Goal: Transaction & Acquisition: Obtain resource

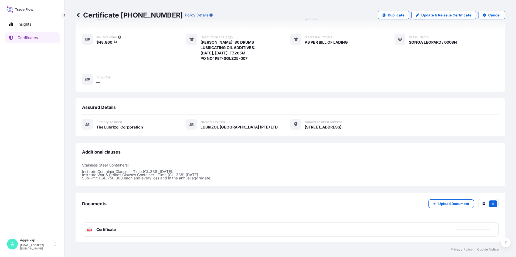
scroll to position [65, 0]
click at [39, 39] on link "Certificates" at bounding box center [33, 37] width 56 height 11
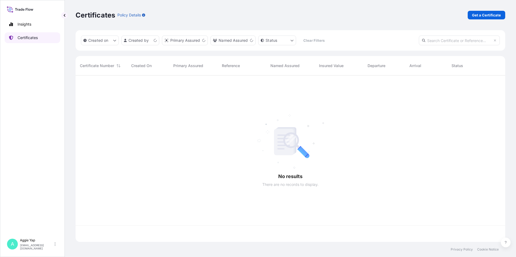
scroll to position [166, 426]
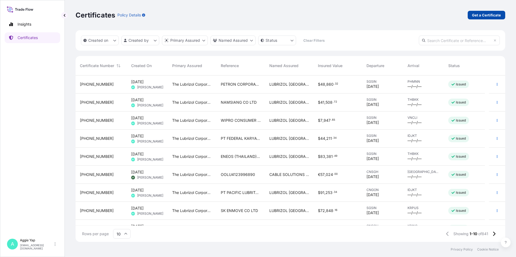
click at [481, 15] on p "Get a Certificate" at bounding box center [486, 14] width 29 height 5
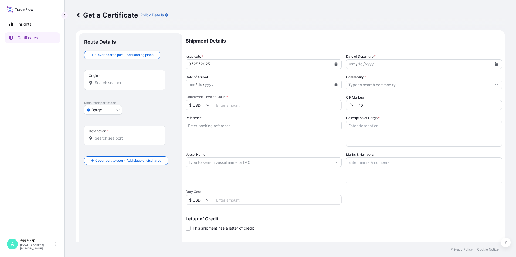
click at [100, 112] on body "Insights Certificates A [PERSON_NAME] [EMAIL_ADDRESS][DOMAIN_NAME] Get a Certif…" at bounding box center [258, 128] width 516 height 257
click at [112, 161] on div "Rail" at bounding box center [103, 163] width 34 height 10
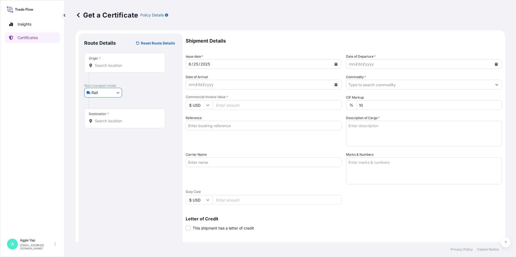
click at [112, 94] on body "Insights Certificates A [PERSON_NAME] [EMAIL_ADDRESS][DOMAIN_NAME] Get a Certif…" at bounding box center [258, 128] width 516 height 257
click at [102, 136] on span "Ocean Vessel" at bounding box center [106, 135] width 24 height 5
select select "Ocean Vessel"
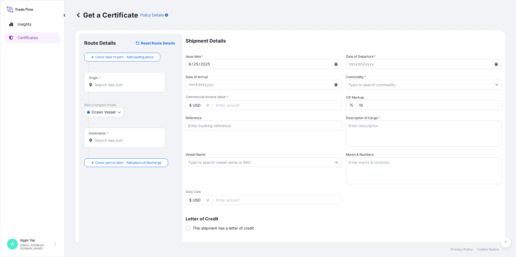
click at [136, 106] on p "Main transport mode" at bounding box center [130, 105] width 93 height 4
click at [117, 86] on input "Origin *" at bounding box center [127, 84] width 64 height 5
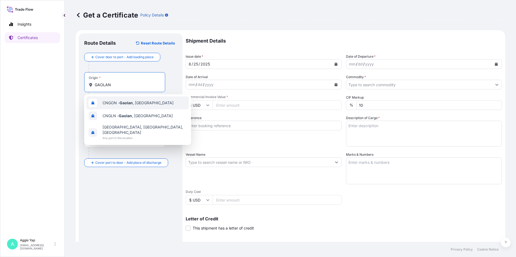
click at [141, 105] on span "CNGON - [GEOGRAPHIC_DATA] , [GEOGRAPHIC_DATA]" at bounding box center [138, 102] width 71 height 5
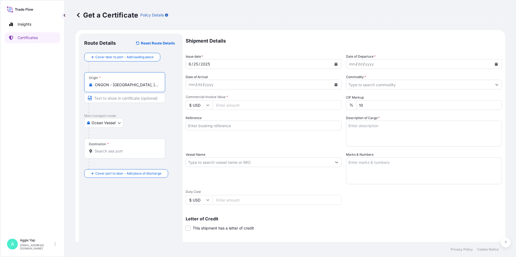
type input "CNGON - [GEOGRAPHIC_DATA], [GEOGRAPHIC_DATA]"
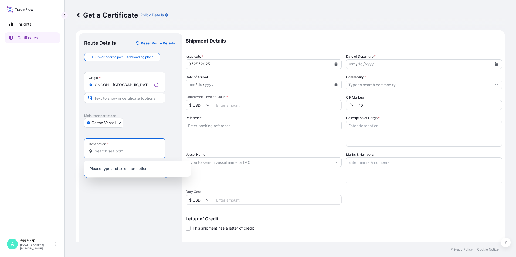
click at [123, 149] on input "Destination *" at bounding box center [127, 151] width 64 height 5
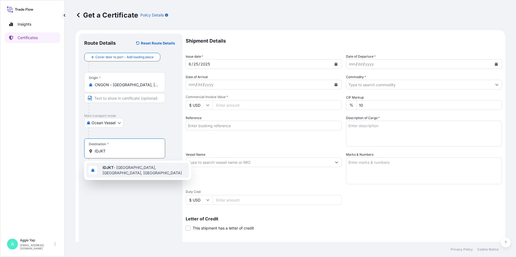
click at [123, 170] on span "IDJKT - [GEOGRAPHIC_DATA], [GEOGRAPHIC_DATA], [GEOGRAPHIC_DATA]" at bounding box center [145, 170] width 84 height 11
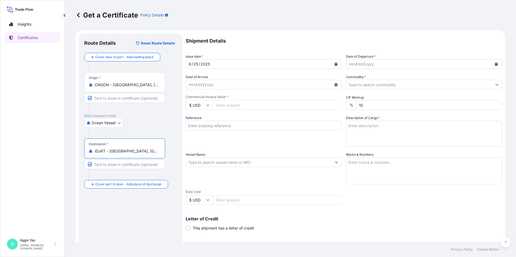
type input "IDJKT - [GEOGRAPHIC_DATA], [GEOGRAPHIC_DATA], [GEOGRAPHIC_DATA]"
click at [332, 66] on button "Calendar" at bounding box center [336, 64] width 9 height 9
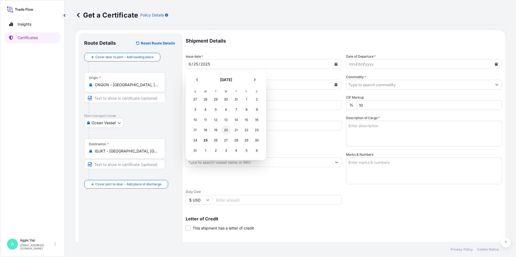
click at [223, 133] on div "20" at bounding box center [226, 130] width 10 height 10
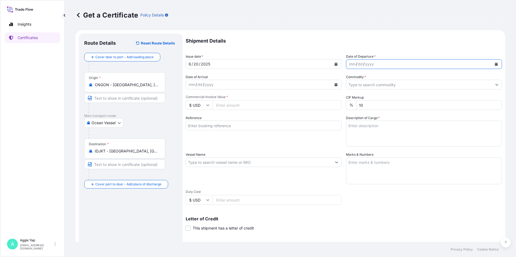
click at [492, 68] on button "Calendar" at bounding box center [496, 64] width 9 height 9
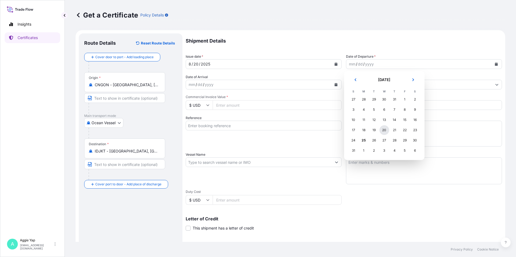
click at [385, 131] on div "20" at bounding box center [384, 130] width 10 height 10
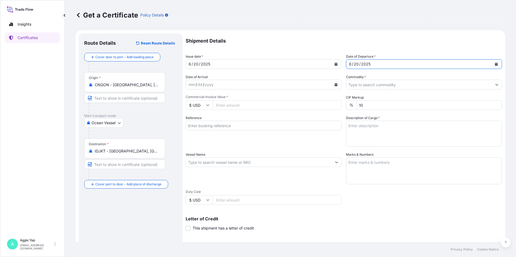
click at [332, 97] on span "Commercial Invoice Value *" at bounding box center [264, 97] width 156 height 4
click at [332, 100] on input "Commercial Invoice Value *" at bounding box center [277, 105] width 129 height 10
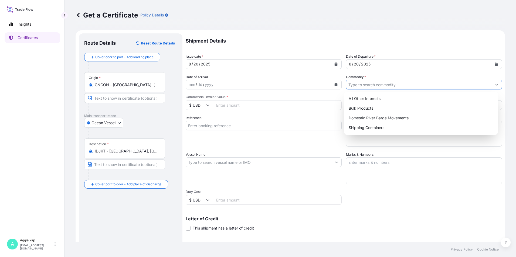
click at [380, 88] on input "Commodity *" at bounding box center [419, 85] width 146 height 10
click at [369, 100] on div "All Other Interests" at bounding box center [420, 99] width 149 height 10
type input "All Other Interests"
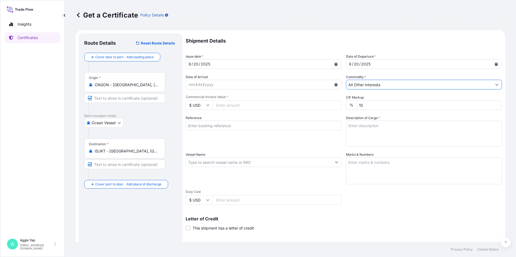
click at [305, 106] on input "Commercial Invoice Value *" at bounding box center [277, 105] width 129 height 10
type input "65463.48"
click at [237, 131] on div "Reference" at bounding box center [264, 130] width 156 height 31
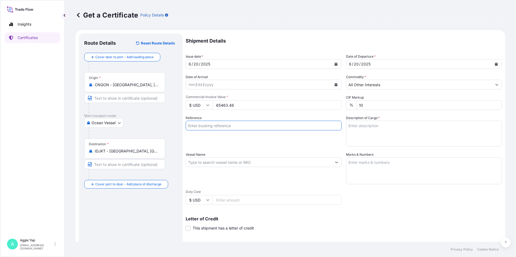
click at [236, 126] on input "Reference" at bounding box center [264, 126] width 156 height 10
type input "PT PACIFIC LUBRITAMA INDONESIA"
click at [208, 162] on input "Vessel Name" at bounding box center [259, 163] width 146 height 10
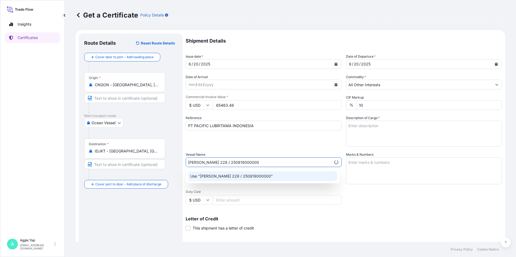
click at [253, 174] on p "Use "[PERSON_NAME] 228 / 250819000000"" at bounding box center [231, 176] width 83 height 5
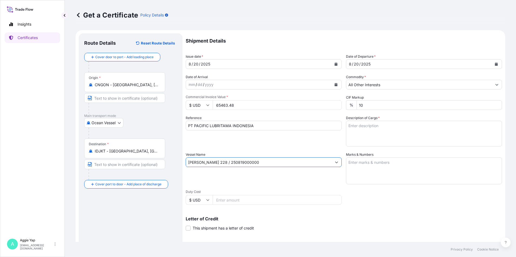
type input "[PERSON_NAME] 228 / 250819000000"
click at [376, 166] on textarea "Marks & Numbers" at bounding box center [424, 171] width 156 height 27
type textarea "AS PER BILL OF LADING"
click at [373, 127] on textarea "Description of Cargo *" at bounding box center [424, 134] width 156 height 26
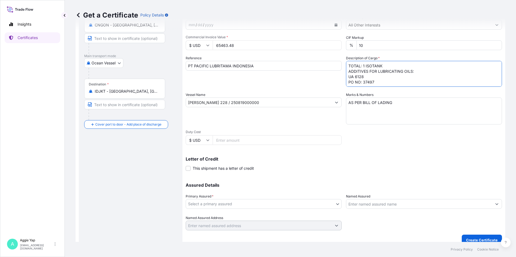
scroll to position [67, 0]
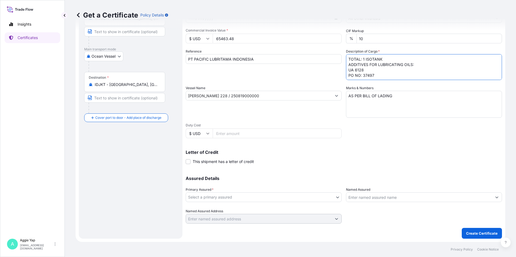
type textarea "TOTAL: 1 ISOTANK ADDITIVES FOR LUBRICATING OILS: UA 6128 PO NO: 37497"
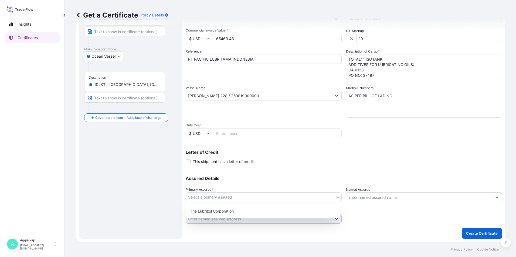
click at [269, 198] on body "Insights Certificates A [PERSON_NAME] [EMAIL_ADDRESS][DOMAIN_NAME] Get a Certif…" at bounding box center [258, 128] width 516 height 257
click at [247, 208] on div "The Lubrizol Corporation" at bounding box center [263, 212] width 150 height 10
select select "31566"
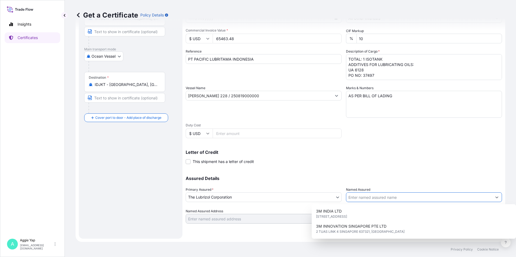
click at [370, 200] on input "Named Assured" at bounding box center [419, 198] width 146 height 10
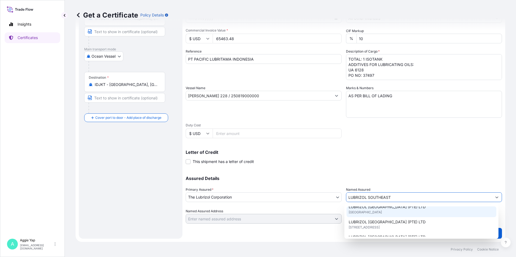
scroll to position [54, 0]
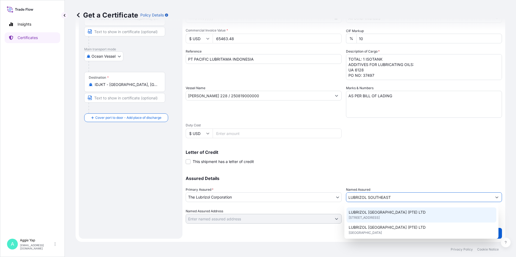
click at [380, 219] on span "[STREET_ADDRESS]" at bounding box center [364, 217] width 31 height 5
type input "LUBRIZOL [GEOGRAPHIC_DATA] (PTE) LTD"
type input "44 TANJONG PENJURU"
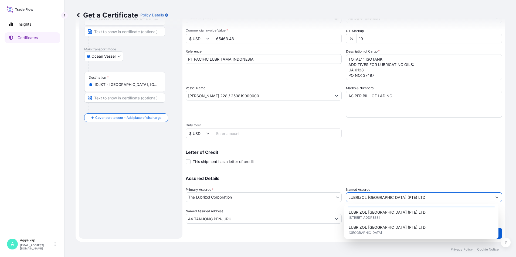
type input "LUBRIZOL [GEOGRAPHIC_DATA] (PTE) LTD"
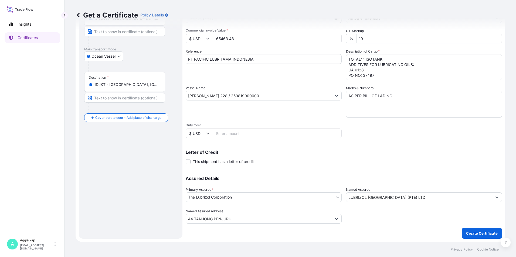
click at [399, 176] on p "Assured Details" at bounding box center [344, 178] width 316 height 4
click at [478, 231] on p "Create Certificate" at bounding box center [482, 233] width 32 height 5
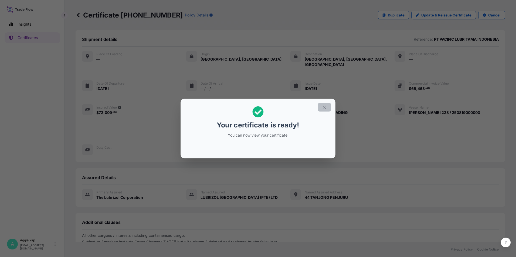
click at [327, 108] on icon "button" at bounding box center [324, 107] width 5 height 5
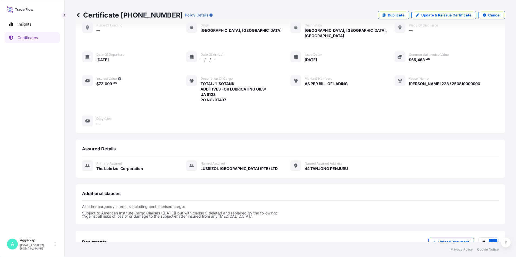
scroll to position [63, 0]
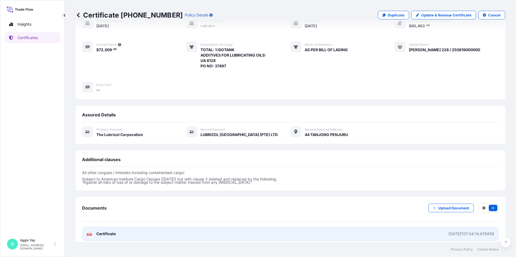
click at [161, 227] on link "PDF Certificate [DATE]T07:04:14.676859" at bounding box center [290, 234] width 417 height 14
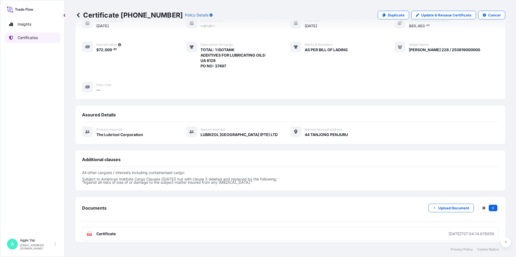
click at [16, 42] on link "Certificates" at bounding box center [33, 37] width 56 height 11
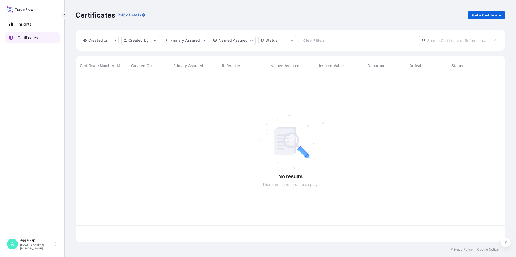
scroll to position [166, 426]
click at [474, 17] on p "Get a Certificate" at bounding box center [486, 14] width 29 height 5
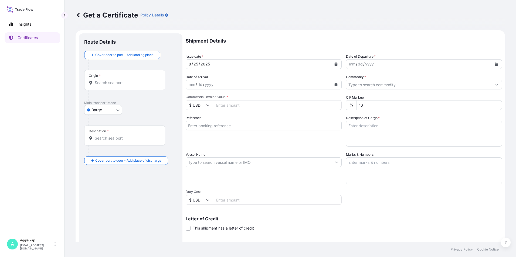
click at [96, 110] on body "Insights Certificates A [PERSON_NAME] [EMAIL_ADDRESS][DOMAIN_NAME] Get a Certif…" at bounding box center [258, 128] width 516 height 257
click at [97, 155] on span "Ocean Vessel" at bounding box center [106, 153] width 24 height 5
select select "Ocean Vessel"
click at [121, 83] on input "Origin *" at bounding box center [127, 84] width 64 height 5
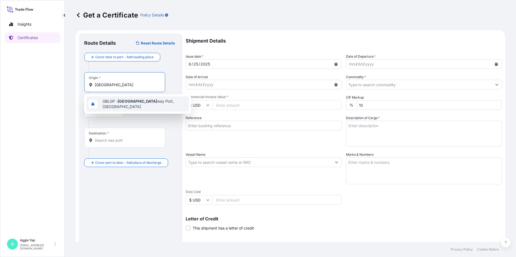
click at [154, 102] on span "GBLGP - [GEOGRAPHIC_DATA], [GEOGRAPHIC_DATA]" at bounding box center [145, 104] width 84 height 11
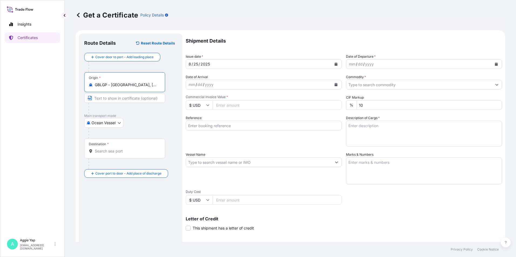
type input "GBLGP - [GEOGRAPHIC_DATA], [GEOGRAPHIC_DATA]"
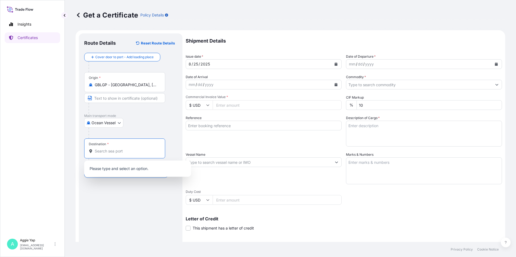
click at [112, 153] on input "Destination *" at bounding box center [127, 151] width 64 height 5
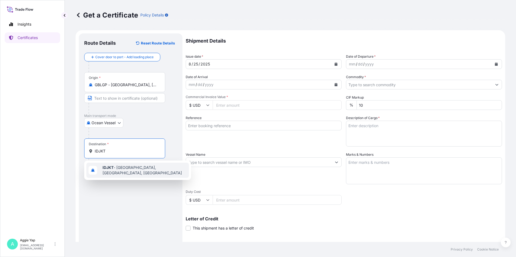
click at [114, 169] on span "IDJKT - [GEOGRAPHIC_DATA], [GEOGRAPHIC_DATA], [GEOGRAPHIC_DATA]" at bounding box center [145, 170] width 84 height 11
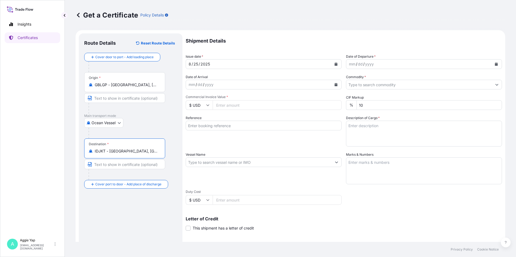
type input "IDJKT - [GEOGRAPHIC_DATA], [GEOGRAPHIC_DATA], [GEOGRAPHIC_DATA]"
click at [335, 66] on button "Calendar" at bounding box center [336, 64] width 9 height 9
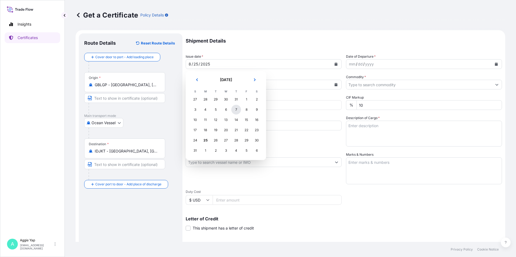
click at [236, 110] on div "7" at bounding box center [236, 110] width 10 height 10
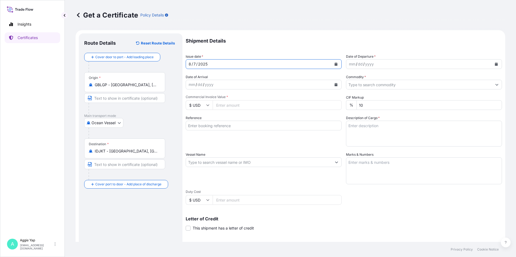
click at [495, 64] on icon "Calendar" at bounding box center [496, 64] width 3 height 3
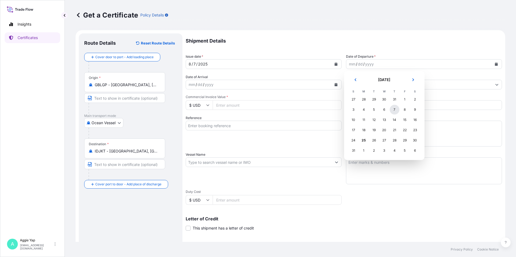
click at [393, 108] on div "7" at bounding box center [395, 110] width 10 height 10
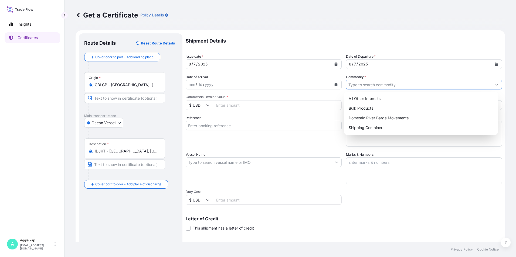
click at [362, 82] on input "Commodity *" at bounding box center [419, 85] width 146 height 10
click at [373, 130] on div "Shipping Containers" at bounding box center [420, 128] width 149 height 10
type input "Shipping Containers"
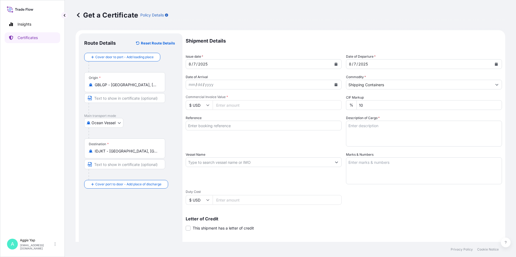
click at [292, 105] on input "Commercial Invoice Value *" at bounding box center [277, 105] width 129 height 10
type input "26100"
click at [239, 127] on input "Reference" at bounding box center [264, 126] width 156 height 10
type input "PT BRENNTAG"
click at [206, 161] on input "Vessel Name" at bounding box center [259, 163] width 146 height 10
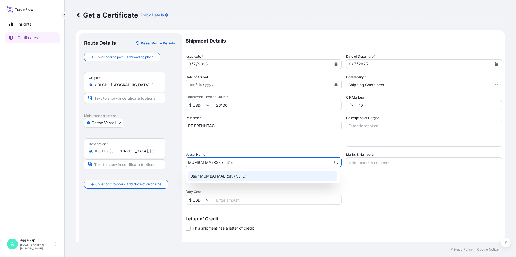
click at [280, 180] on div "Use "MUMBAI MAERSK / 531E"" at bounding box center [262, 177] width 149 height 10
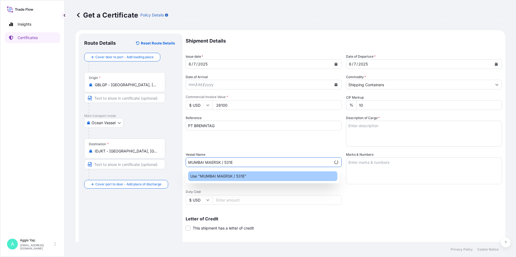
type input "MUMBAI MAERSK / 531E"
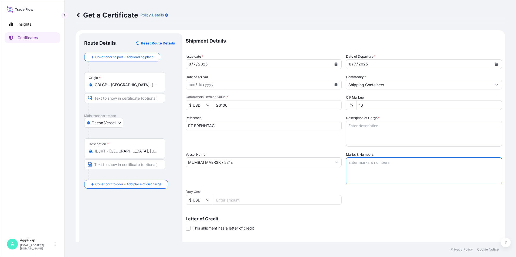
click at [376, 171] on textarea "Marks & Numbers" at bounding box center [424, 171] width 156 height 27
type textarea "AS PER BILL OF LADING"
click at [385, 134] on textarea "Description of Cargo *" at bounding box center [424, 134] width 156 height 26
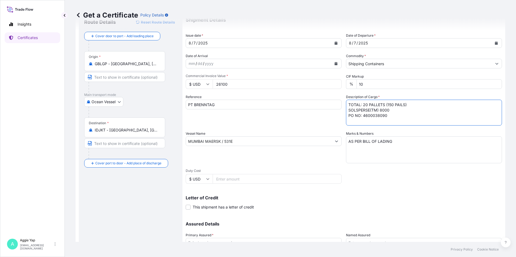
scroll to position [67, 0]
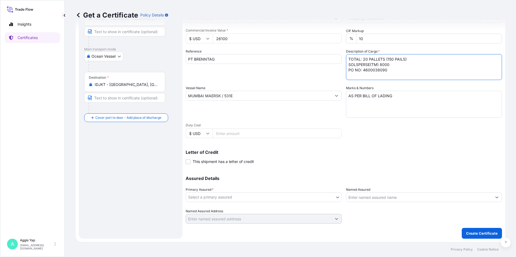
type textarea "TOTAL: 20 PALLETS (150 PAILS) SOLSPERSE(TM) 8000 PO NO: 4600038090"
click at [258, 200] on body "Insights Certificates A [PERSON_NAME] [EMAIL_ADDRESS][DOMAIN_NAME] Get a Certif…" at bounding box center [258, 128] width 516 height 257
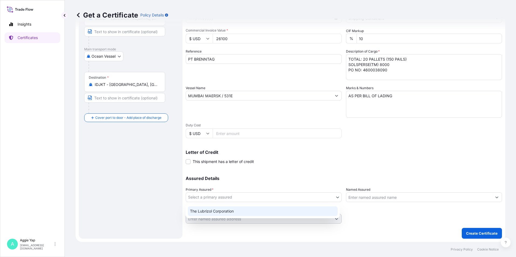
click at [236, 209] on div "The Lubrizol Corporation" at bounding box center [263, 212] width 150 height 10
select select "31566"
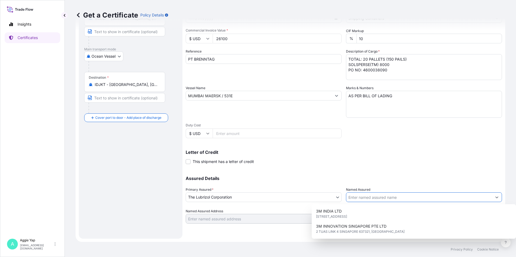
click at [411, 193] on input "Named Assured" at bounding box center [419, 198] width 146 height 10
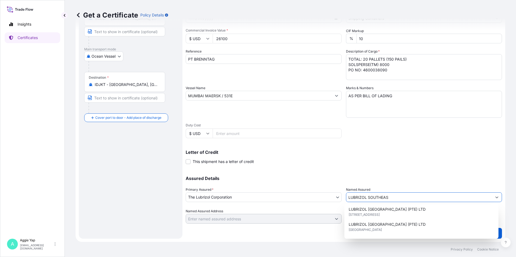
scroll to position [27, 0]
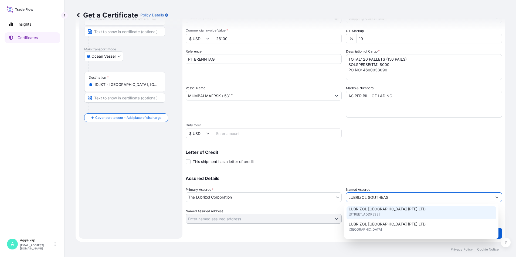
click at [379, 217] on span "[STREET_ADDRESS]" at bounding box center [364, 214] width 31 height 5
type input "LUBRIZOL [GEOGRAPHIC_DATA] (PTE) LTD"
type input "[STREET_ADDRESS]"
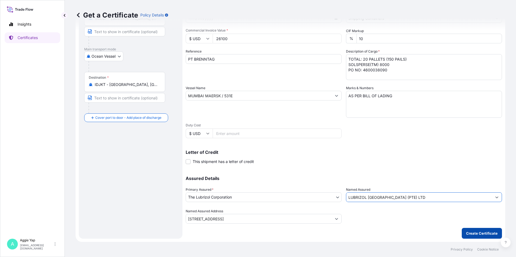
type input "LUBRIZOL [GEOGRAPHIC_DATA] (PTE) LTD"
click at [474, 238] on button "Create Certificate" at bounding box center [482, 233] width 40 height 11
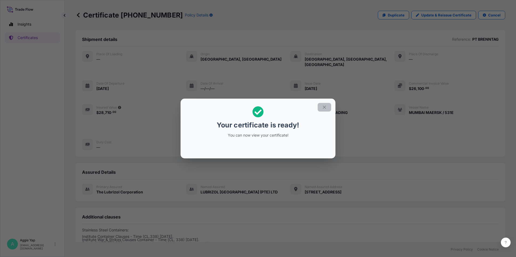
click at [325, 106] on icon "button" at bounding box center [324, 107] width 5 height 5
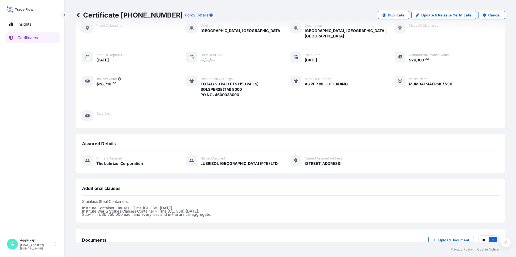
scroll to position [61, 0]
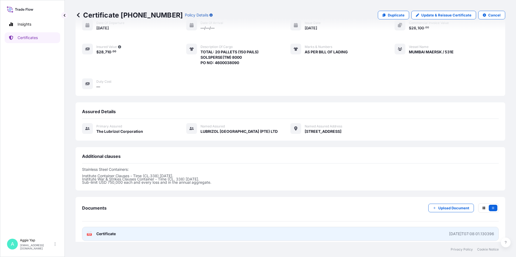
click at [125, 232] on link "PDF Certificate [DATE]T07:08:01.130396" at bounding box center [290, 234] width 417 height 14
